Goal: Book appointment/travel/reservation

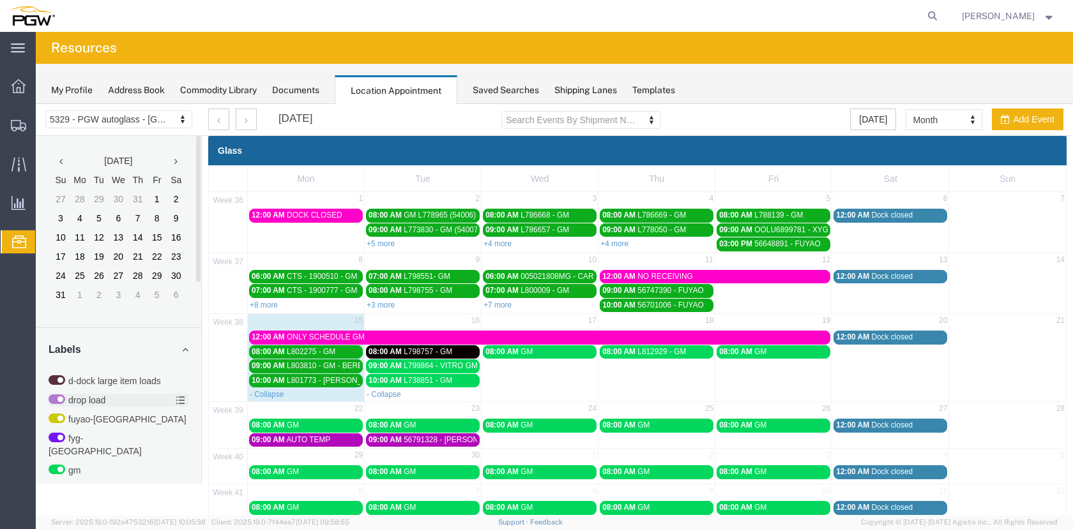
scroll to position [18, 0]
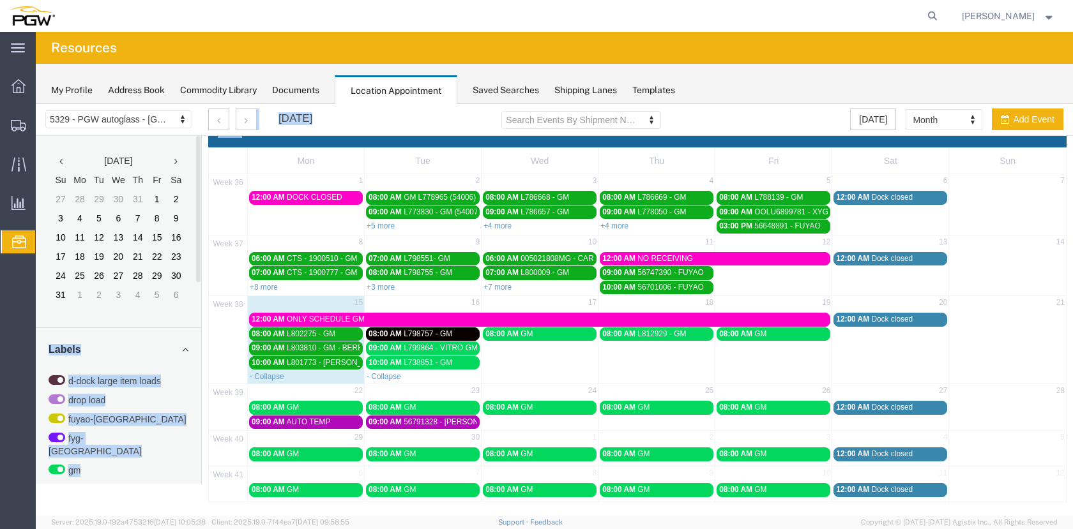
drag, startPoint x: 201, startPoint y: 275, endPoint x: 205, endPoint y: 393, distance: 118.8
click at [205, 393] on div "5329 - PGW autoglass - Chillicothe 5329 - PGW autoglass - [GEOGRAPHIC_DATA] [DA…" at bounding box center [554, 294] width 1037 height 416
click at [200, 277] on div at bounding box center [198, 209] width 4 height 146
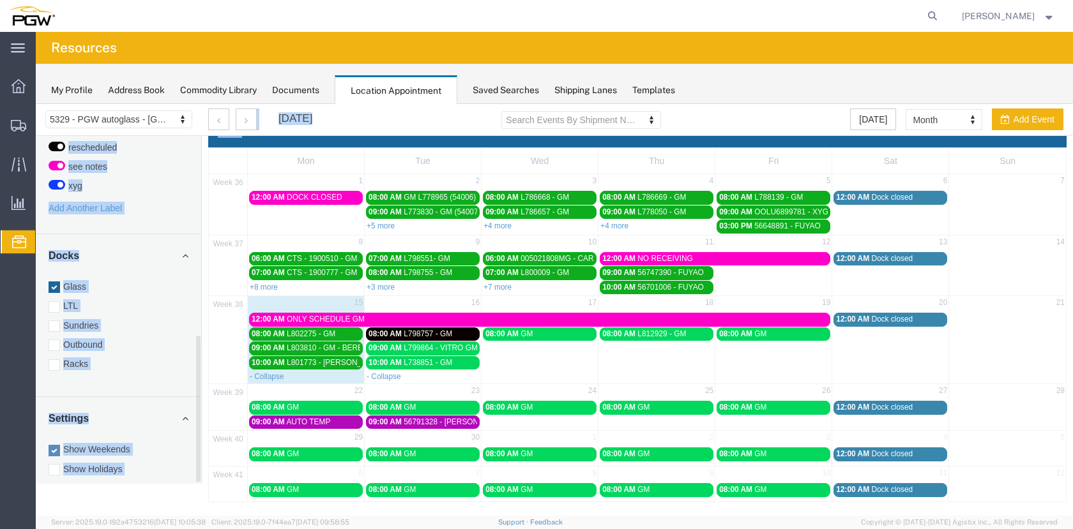
drag, startPoint x: 198, startPoint y: 268, endPoint x: 202, endPoint y: 470, distance: 202.4
click at [202, 470] on div "5329 - PGW autoglass - Chillicothe 5329 - PGW autoglass - [GEOGRAPHIC_DATA] [DA…" at bounding box center [554, 294] width 1037 height 416
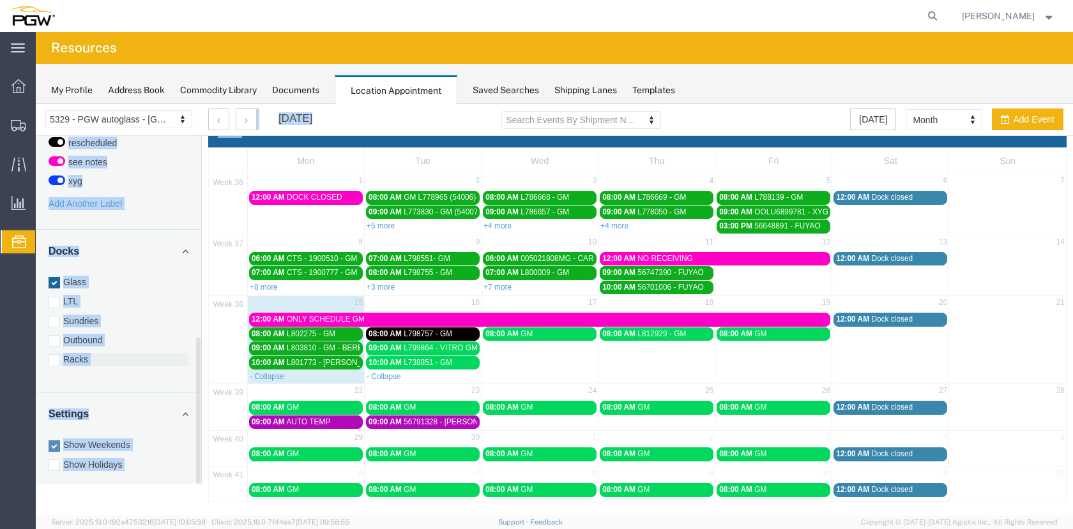
click at [59, 355] on div at bounding box center [54, 360] width 11 height 11
click at [36, 104] on input "Racks" at bounding box center [36, 104] width 0 height 0
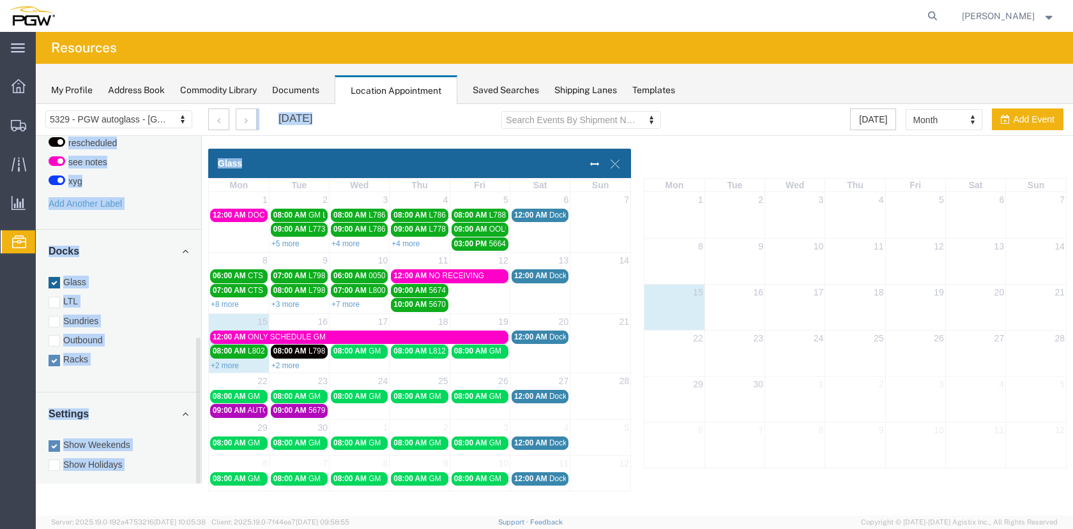
scroll to position [0, 0]
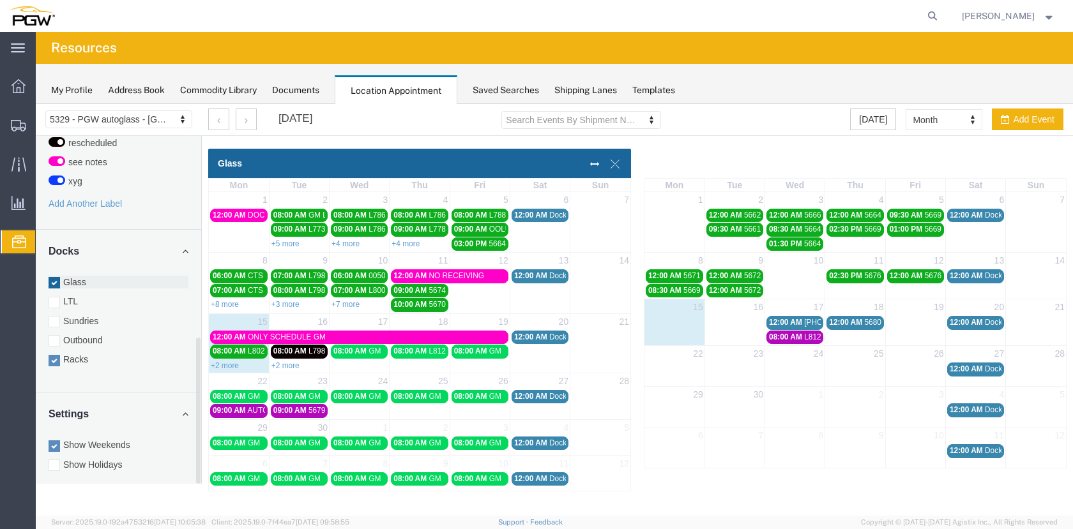
click at [55, 277] on div at bounding box center [54, 282] width 11 height 11
click at [36, 104] on input "Glass" at bounding box center [36, 104] width 0 height 0
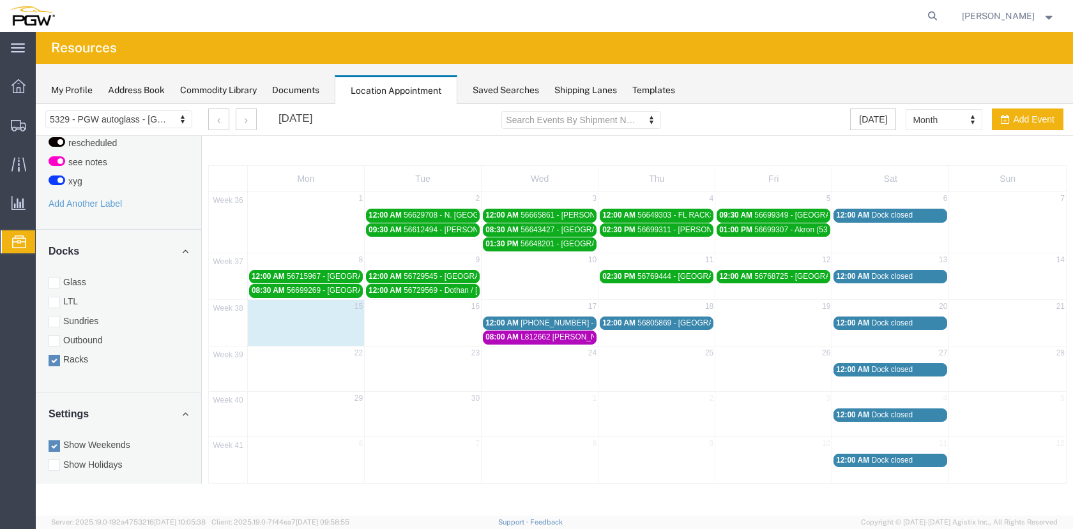
click at [559, 337] on span "L812662 [PERSON_NAME]" at bounding box center [567, 337] width 94 height 9
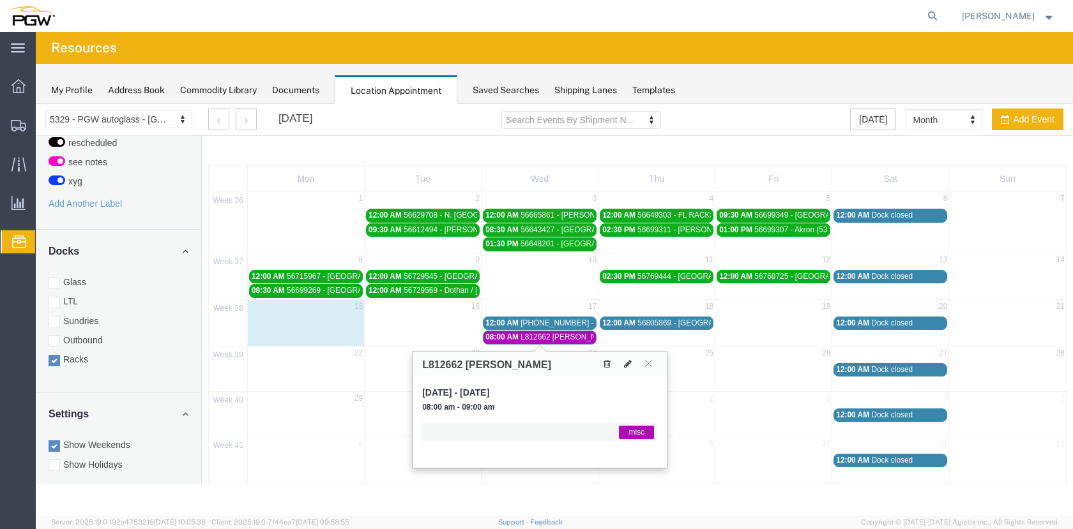
click at [559, 337] on span "L812662 [PERSON_NAME]" at bounding box center [567, 337] width 94 height 9
